Goal: Task Accomplishment & Management: Complete application form

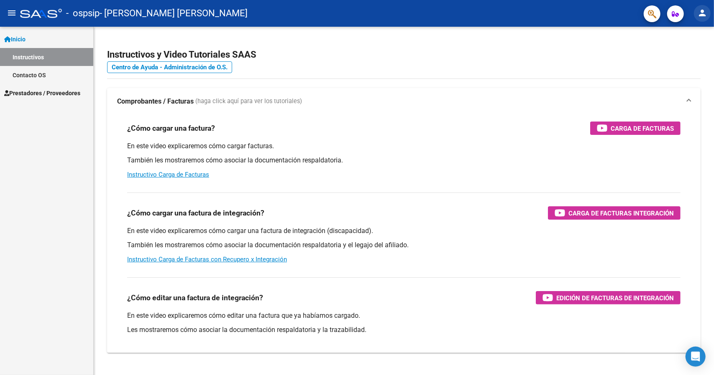
click at [706, 12] on mat-icon "person" at bounding box center [702, 13] width 10 height 10
click at [696, 35] on button "person Mi Perfil" at bounding box center [684, 35] width 51 height 20
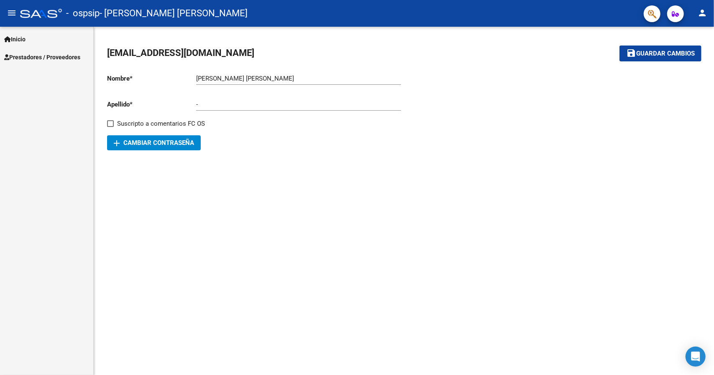
click at [35, 55] on span "Prestadores / Proveedores" at bounding box center [42, 57] width 76 height 9
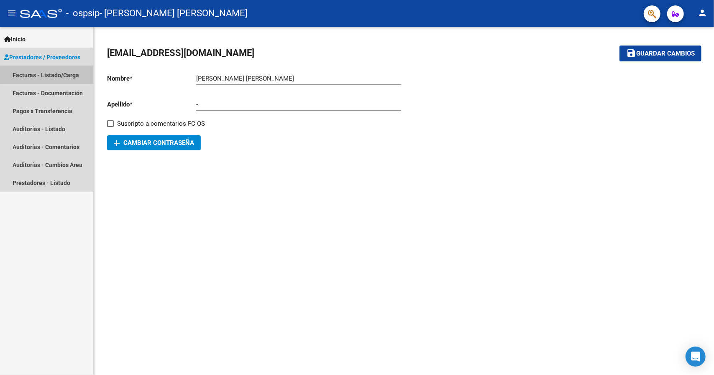
click at [61, 77] on link "Facturas - Listado/Carga" at bounding box center [46, 75] width 93 height 18
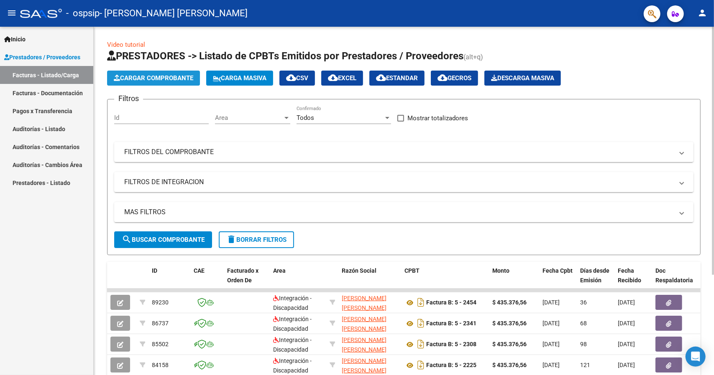
click at [163, 79] on span "Cargar Comprobante" at bounding box center [153, 78] width 79 height 8
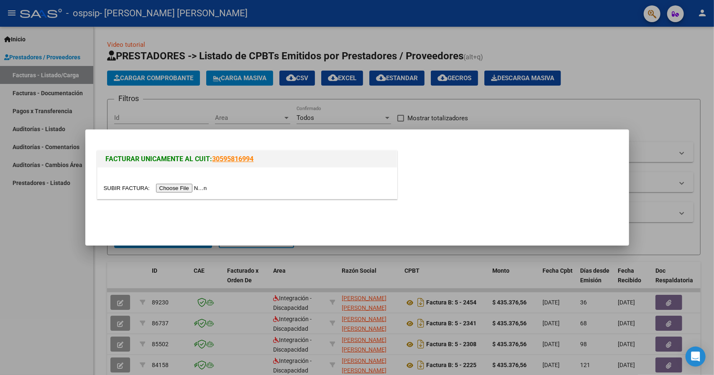
click at [184, 191] on input "file" at bounding box center [157, 188] width 106 height 9
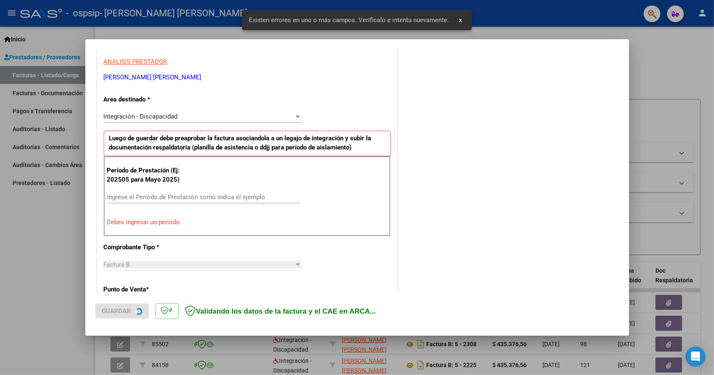
scroll to position [152, 0]
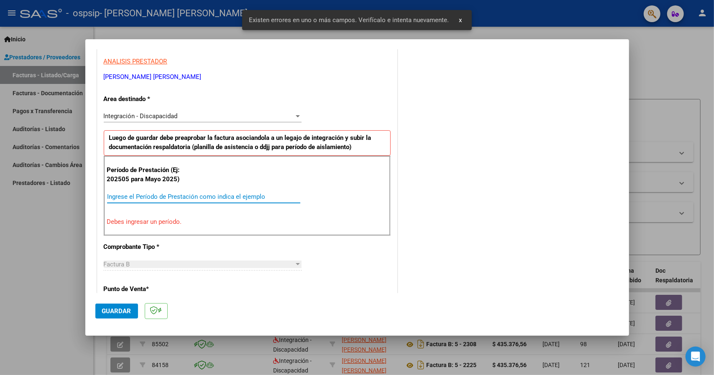
click at [222, 194] on input "Ingrese el Período de Prestación como indica el ejemplo" at bounding box center [203, 197] width 193 height 8
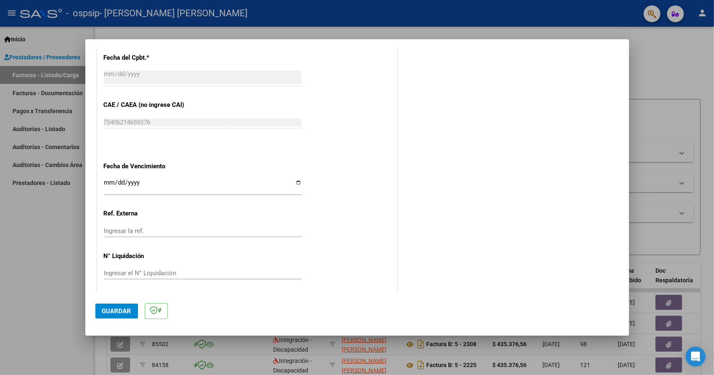
scroll to position [490, 0]
type input "202509"
click at [148, 273] on input "Ingresar el N° Liquidación" at bounding box center [203, 273] width 198 height 8
click at [123, 308] on span "Guardar" at bounding box center [116, 312] width 29 height 8
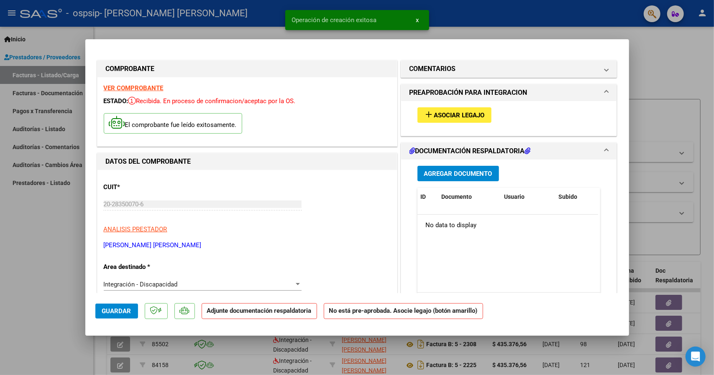
click at [472, 114] on span "Asociar Legajo" at bounding box center [459, 116] width 51 height 8
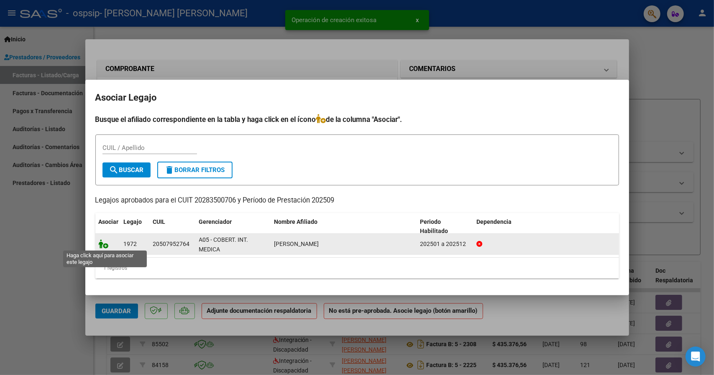
click at [102, 242] on icon at bounding box center [104, 244] width 10 height 9
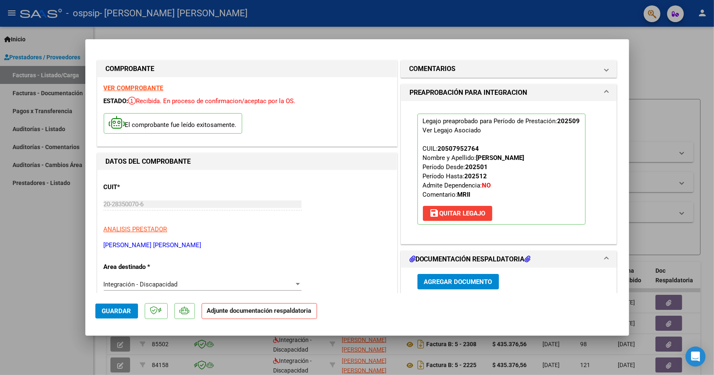
click at [467, 279] on span "Agregar Documento" at bounding box center [458, 282] width 68 height 8
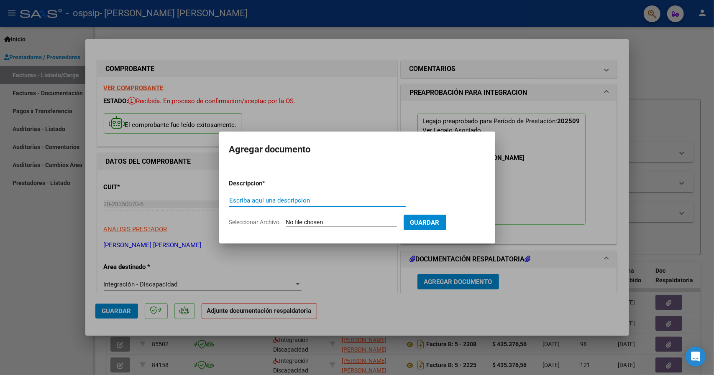
click at [308, 200] on input "Escriba aquí una descripcion" at bounding box center [317, 201] width 176 height 8
click at [345, 226] on input "Seleccionar Archivo" at bounding box center [341, 223] width 111 height 8
type input "C:\fakepath\[PERSON_NAME] ASISTENCIA 09.2025.pdf"
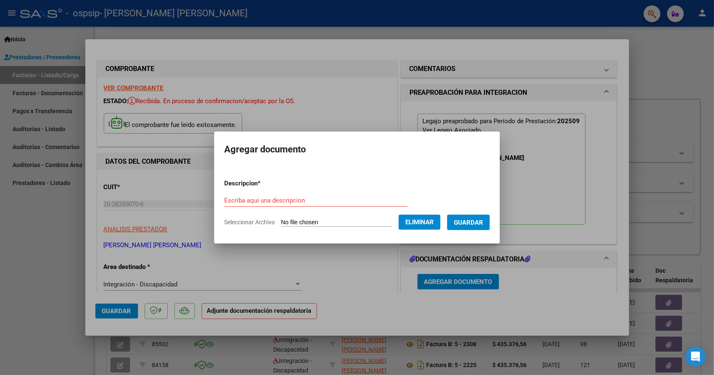
click at [306, 196] on div "Escriba aquí una descripcion" at bounding box center [315, 200] width 183 height 13
click at [309, 200] on input "Escriba aquí una descripcion" at bounding box center [315, 201] width 183 height 8
paste input "[PERSON_NAME] ASISTENCIA 09.2025.pdf"
type input "[PERSON_NAME] ASISTENCIA 09.2025"
click at [477, 222] on span "Guardar" at bounding box center [468, 223] width 29 height 8
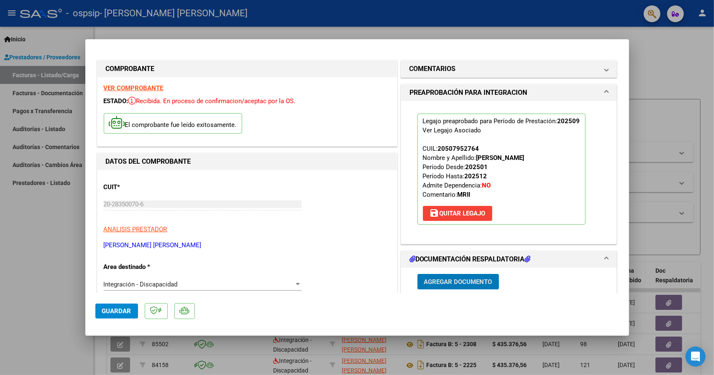
click at [130, 309] on span "Guardar" at bounding box center [116, 312] width 29 height 8
click at [288, 32] on div at bounding box center [357, 187] width 714 height 375
type input "$ 0,00"
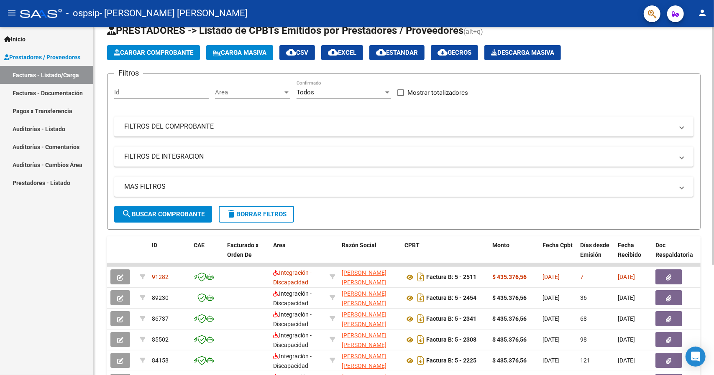
scroll to position [84, 0]
